Goal: Ask a question

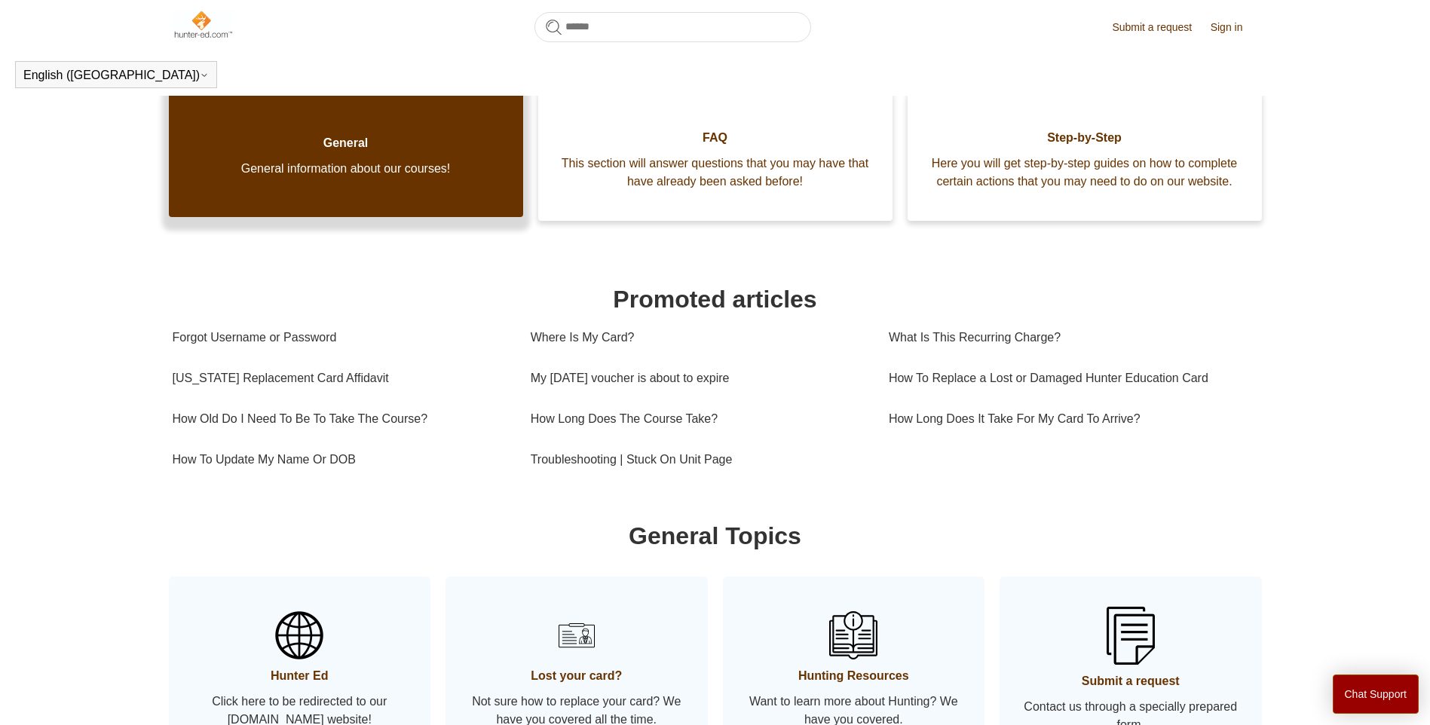
click at [464, 152] on span "General" at bounding box center [345, 143] width 309 height 18
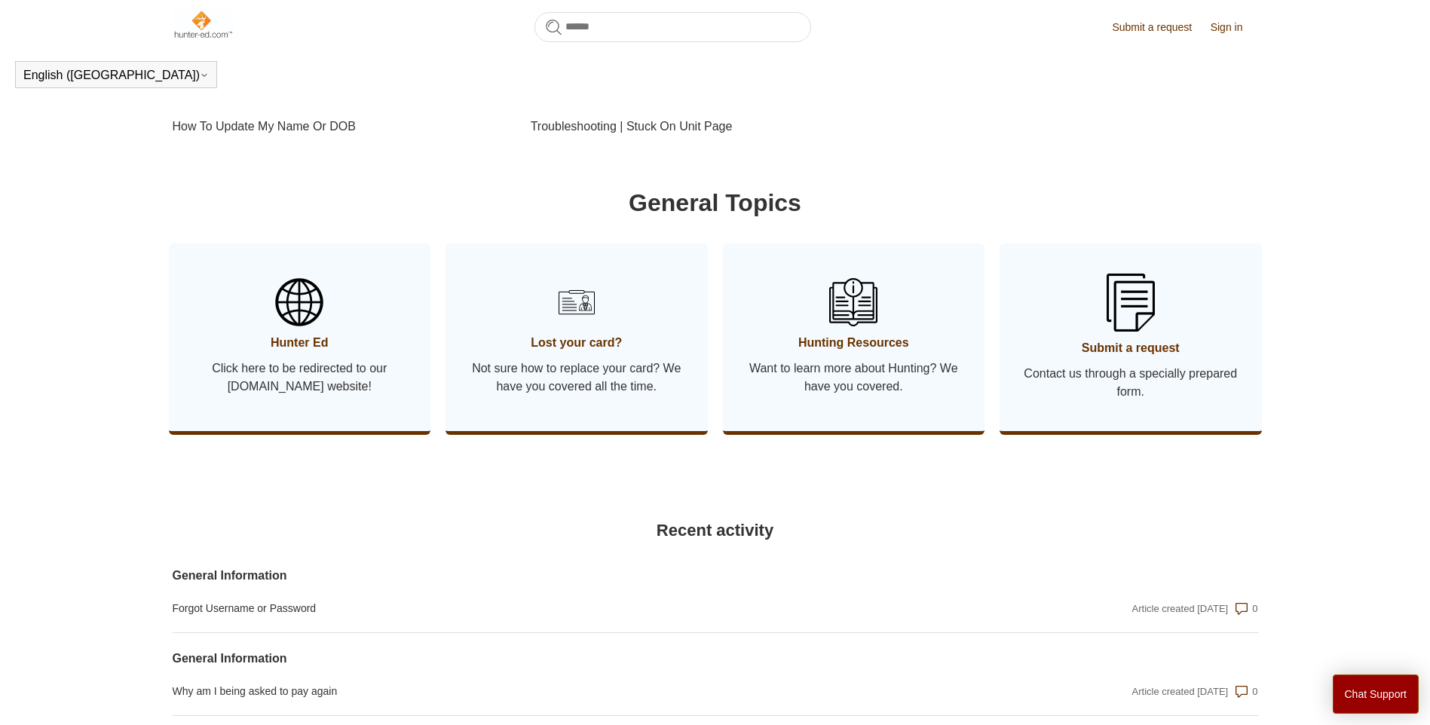
scroll to position [525, 0]
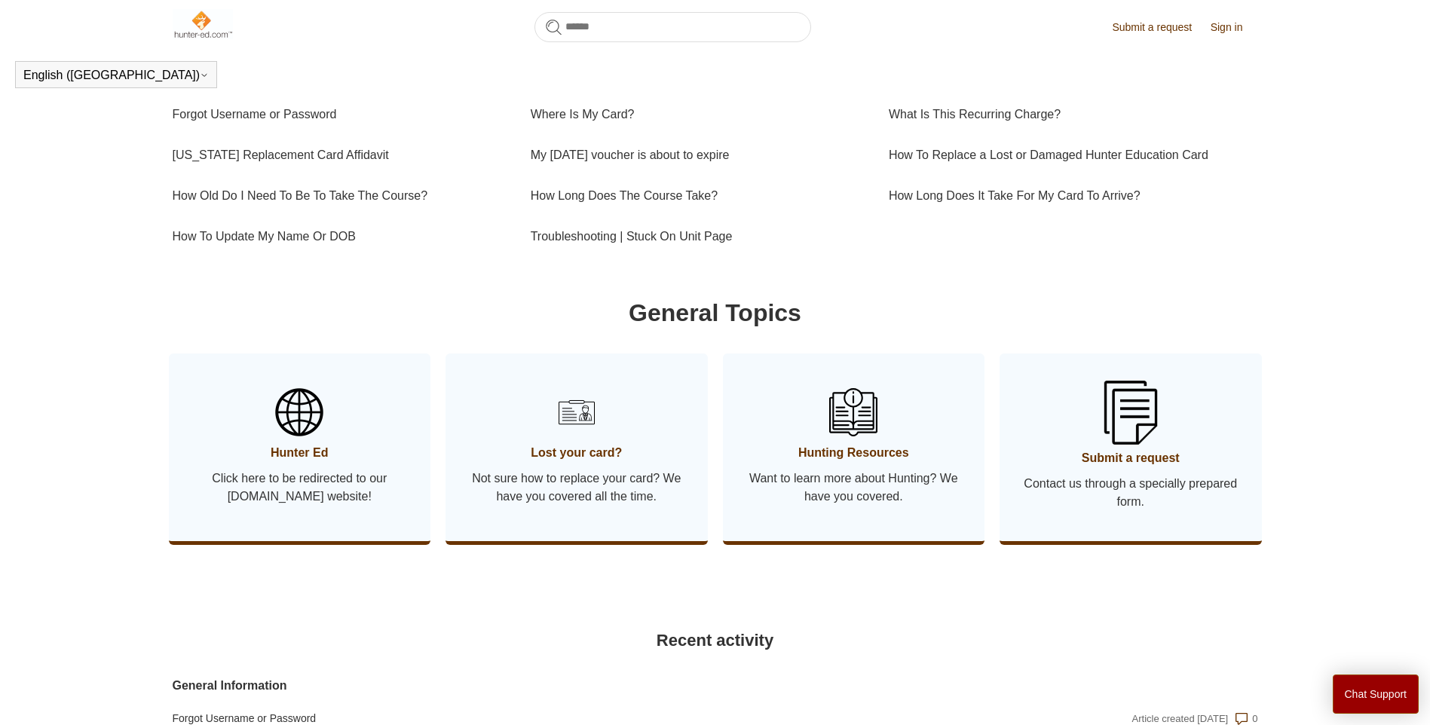
click at [1038, 486] on link "Submit a request Contact us through a specially prepared form." at bounding box center [1131, 448] width 262 height 188
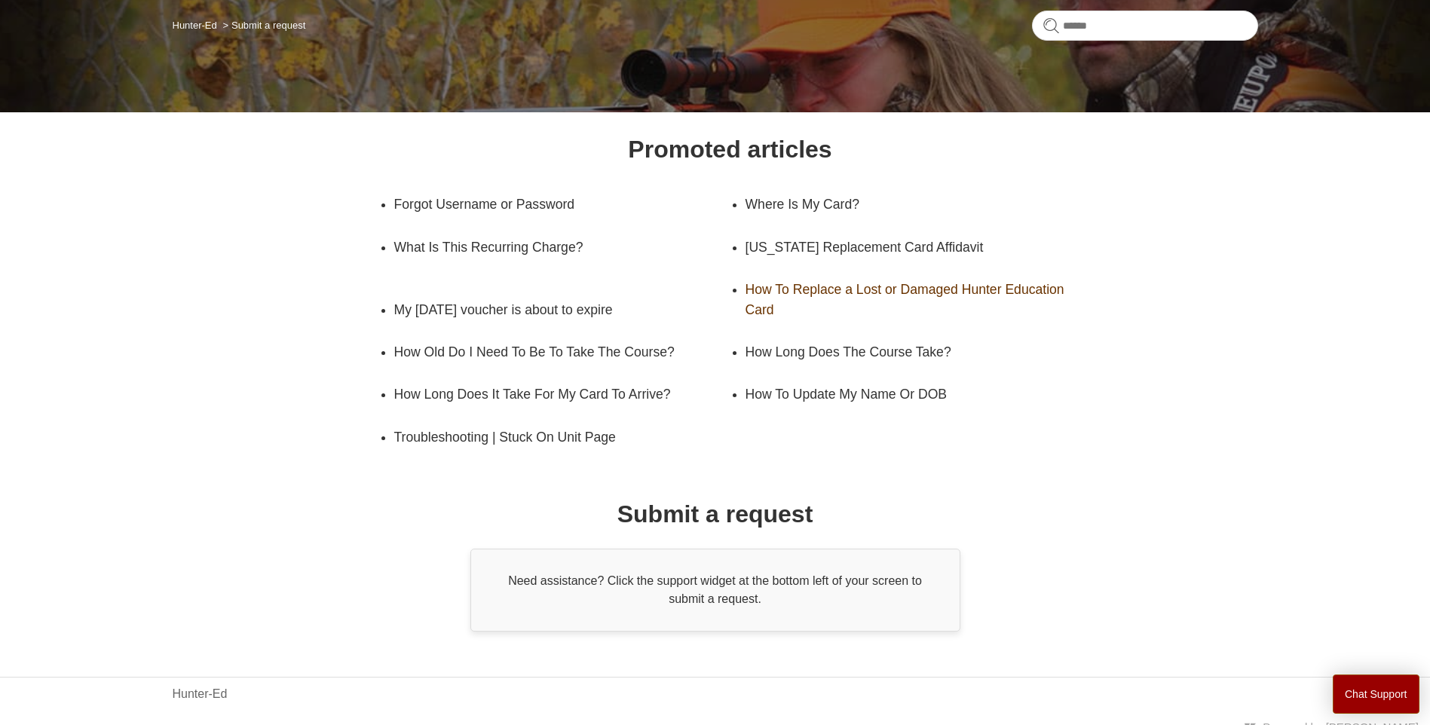
scroll to position [137, 0]
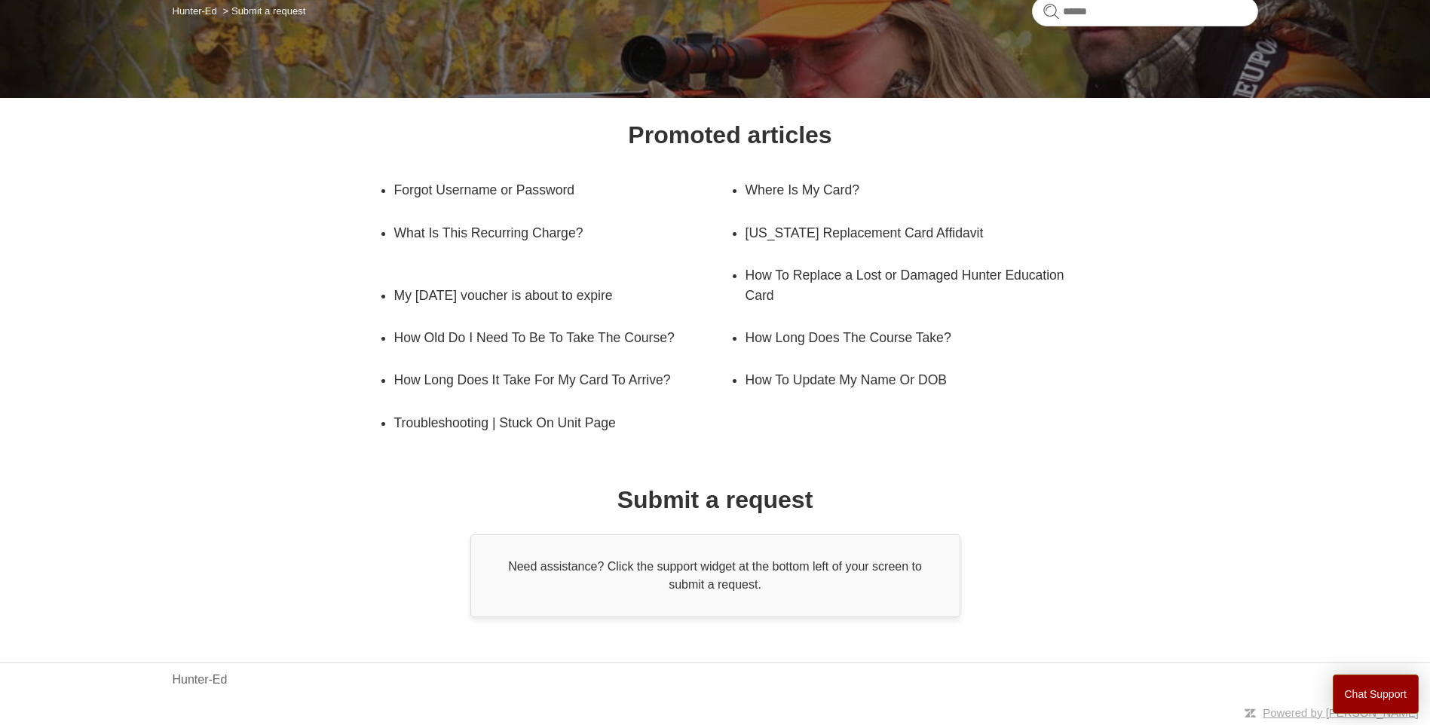
click at [669, 573] on div "Need assistance? Click the support widget at the bottom left of your screen to …" at bounding box center [715, 575] width 490 height 83
click at [491, 285] on link "My [DATE] voucher is about to expire" at bounding box center [551, 295] width 314 height 42
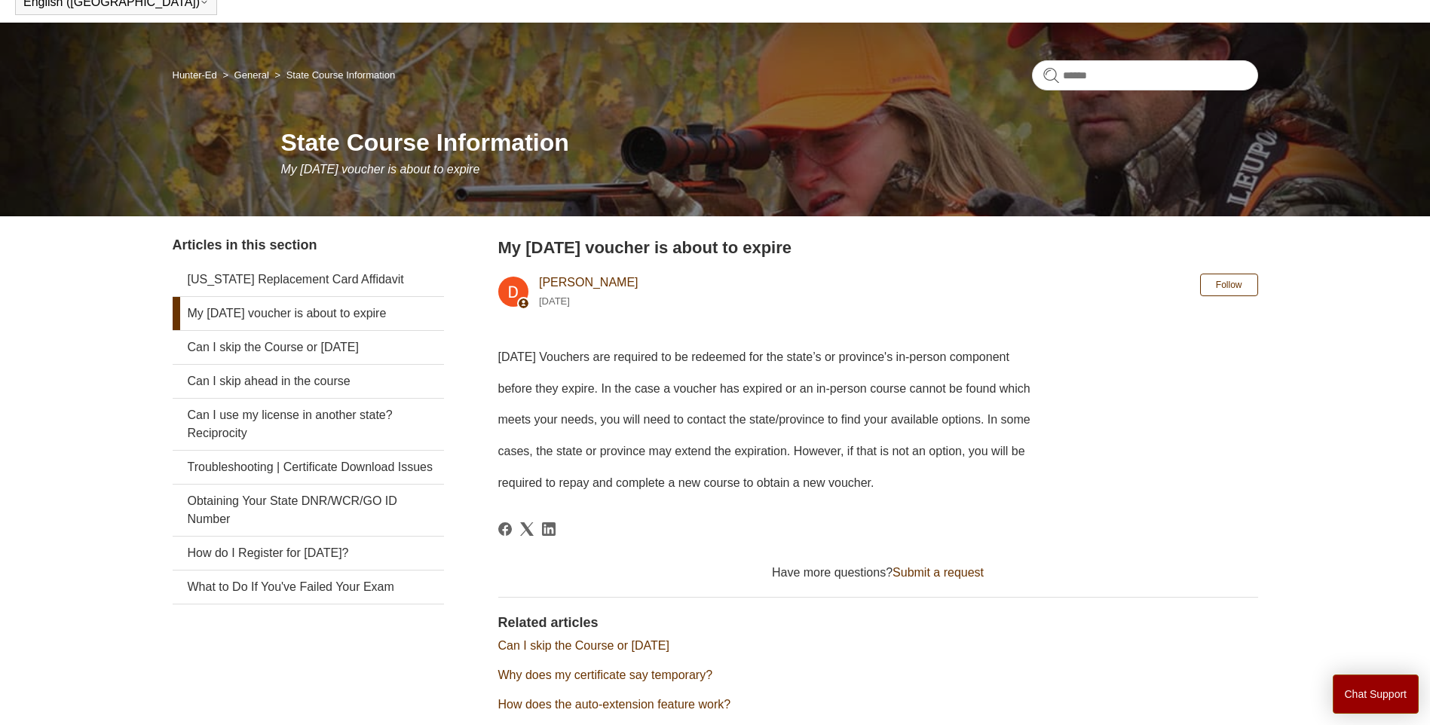
scroll to position [29, 0]
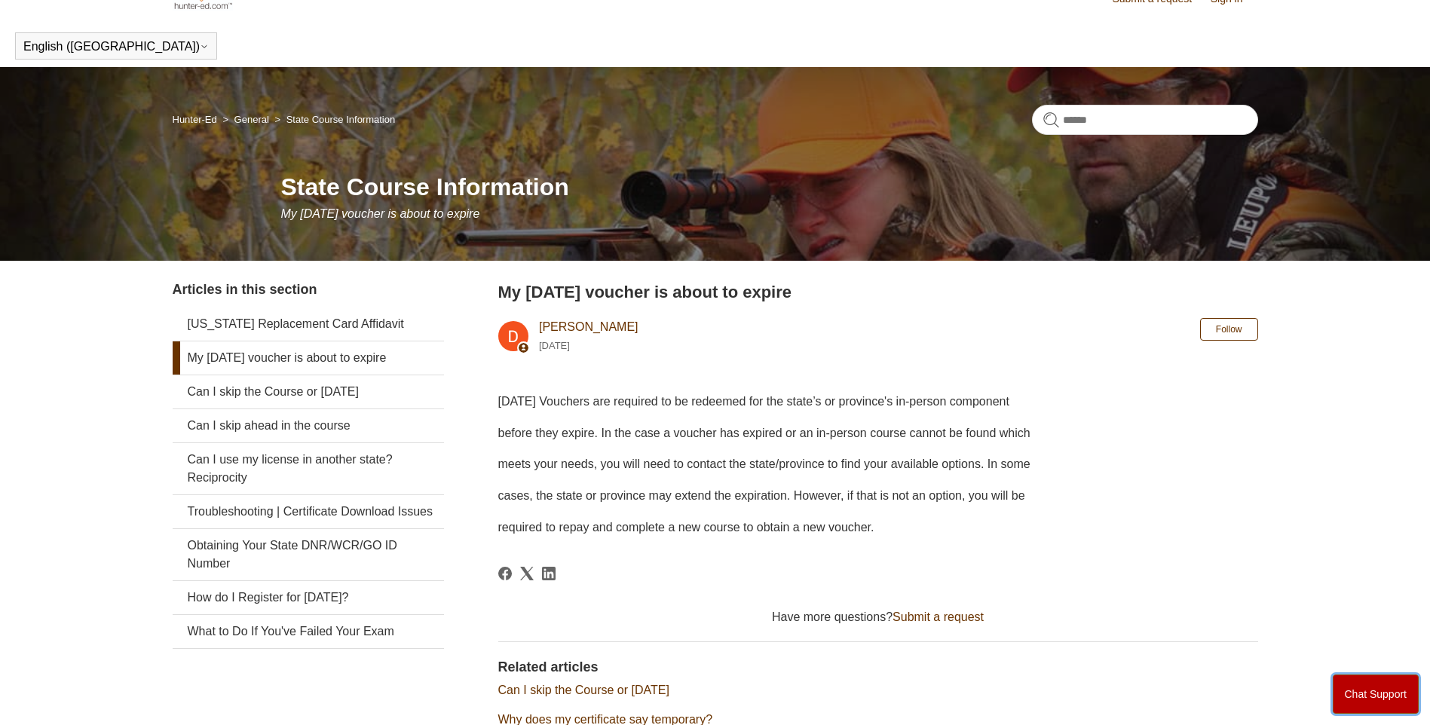
click at [1390, 703] on button "Chat Support" at bounding box center [1376, 694] width 87 height 39
click at [859, 424] on p "before they expire. In the case a voucher has expired or an in-person course ca…" at bounding box center [878, 434] width 760 height 20
click at [1424, 298] on main "Hunter-Ed General State Course Information State Course Information My Field Da…" at bounding box center [715, 455] width 1430 height 776
